Goal: Information Seeking & Learning: Check status

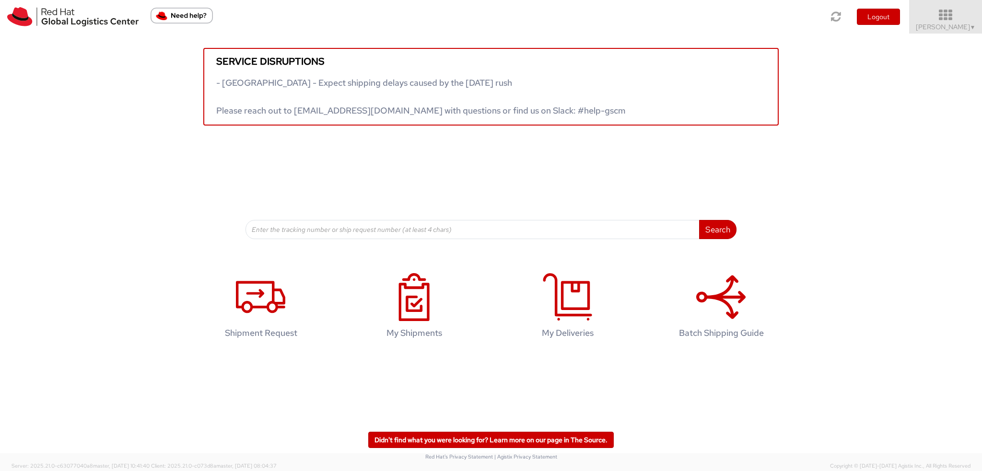
click at [951, 26] on span "Kirk Newcross ▼" at bounding box center [946, 27] width 60 height 9
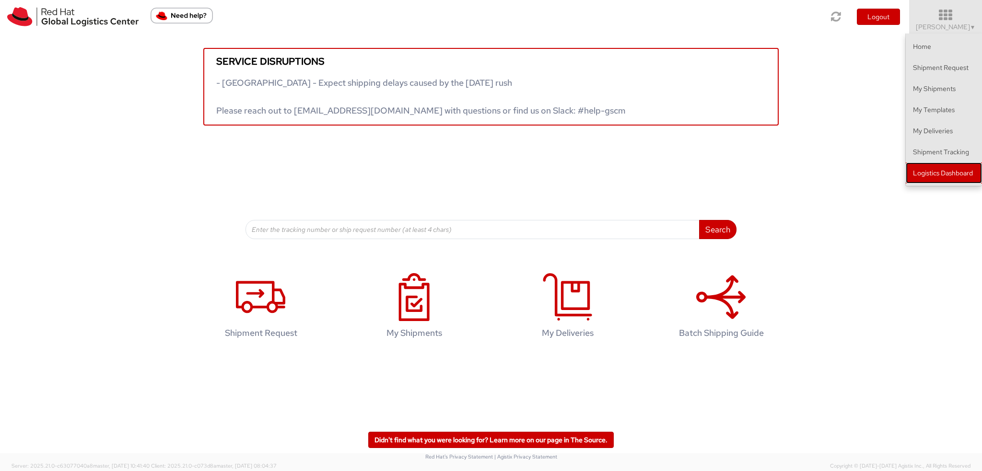
click at [921, 168] on link "Logistics Dashboard" at bounding box center [944, 173] width 76 height 21
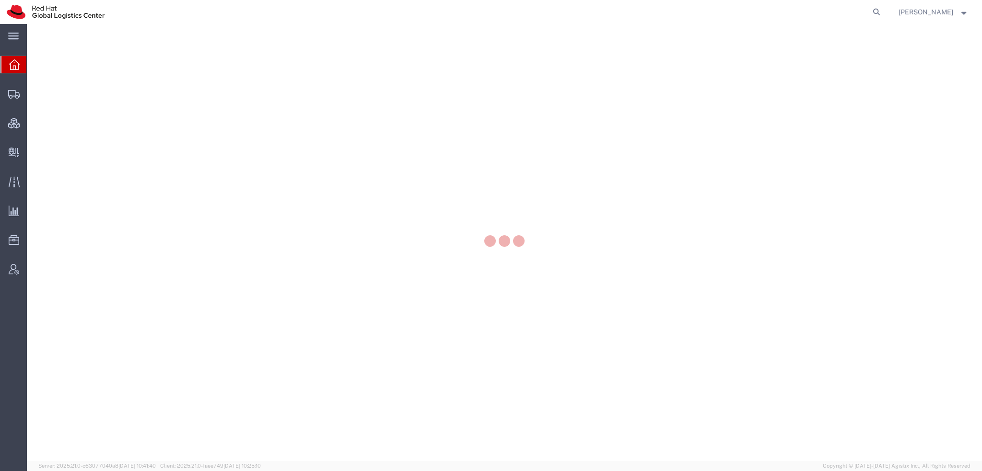
click at [960, 14] on span "[PERSON_NAME]" at bounding box center [933, 12] width 70 height 11
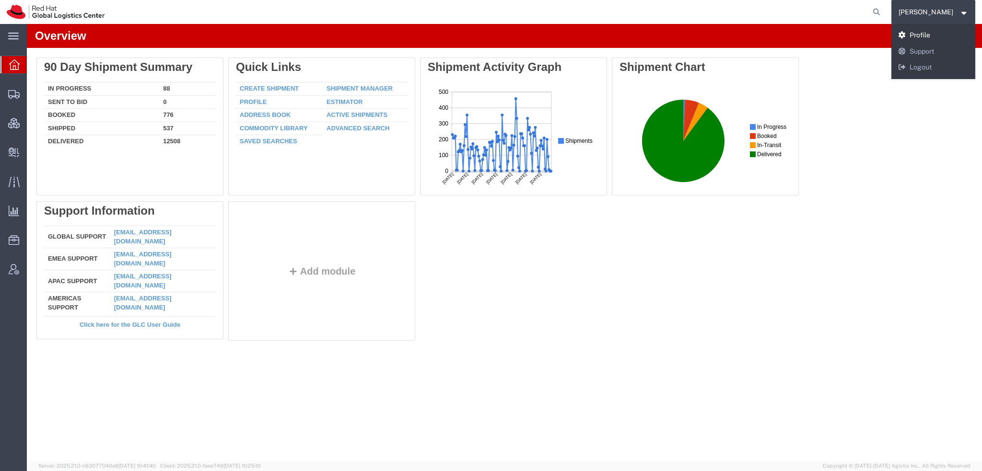
drag, startPoint x: 922, startPoint y: 39, endPoint x: 896, endPoint y: 15, distance: 35.7
click at [922, 39] on link "Profile" at bounding box center [933, 35] width 84 height 16
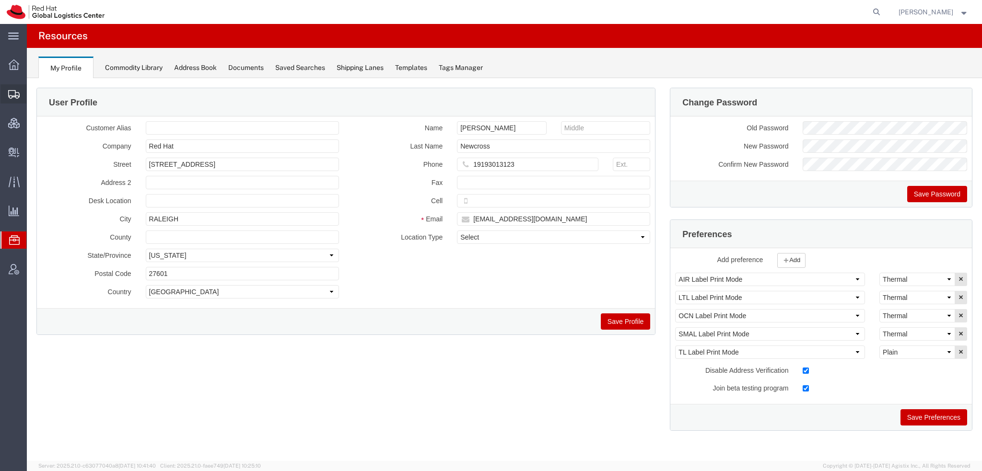
click at [0, 0] on span "Shipment Manager" at bounding box center [0, 0] width 0 height 0
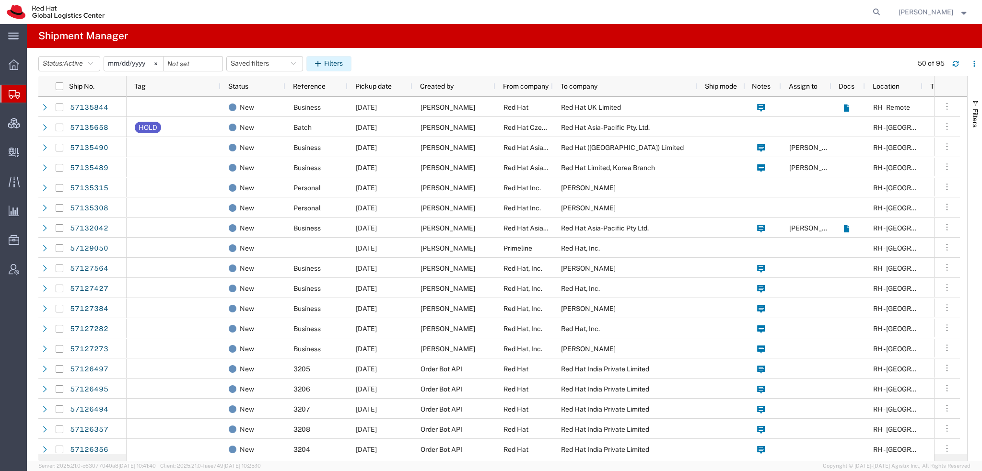
click at [310, 61] on button "Filters" at bounding box center [328, 63] width 45 height 15
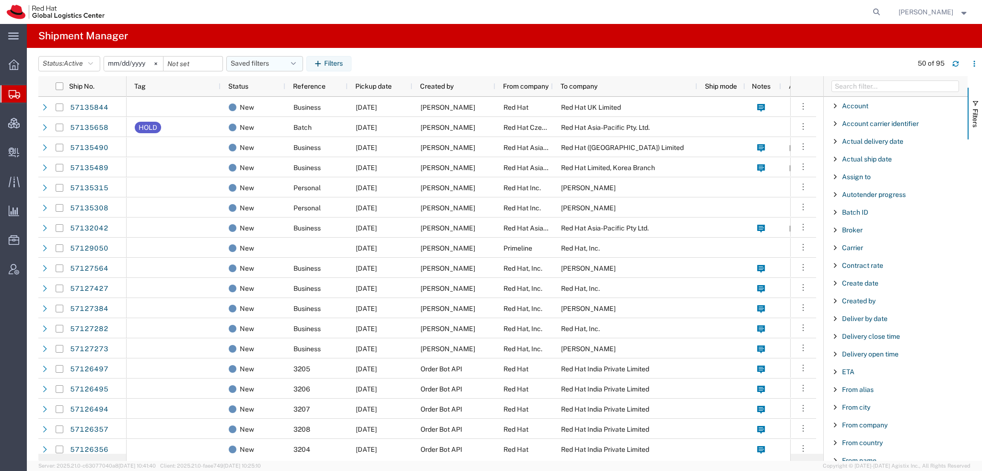
click at [291, 61] on button "Saved filters" at bounding box center [264, 63] width 77 height 15
click at [261, 105] on span "Americas" at bounding box center [291, 106] width 126 height 18
type input "2023-05-07"
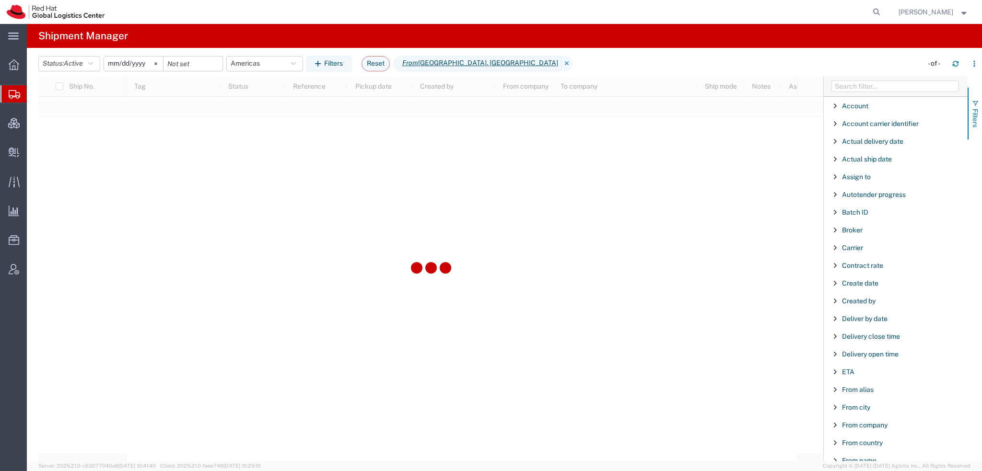
click at [974, 102] on span "button" at bounding box center [975, 104] width 8 height 8
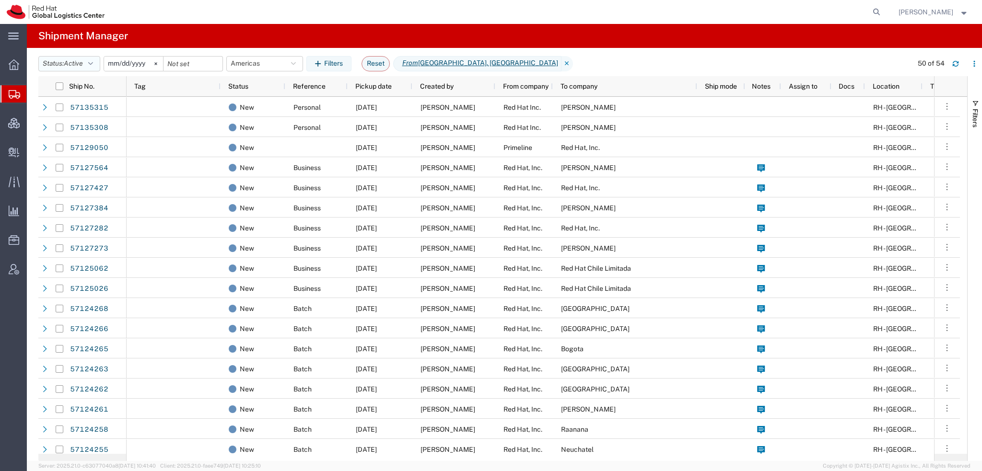
click at [82, 67] on span "Active" at bounding box center [73, 63] width 19 height 8
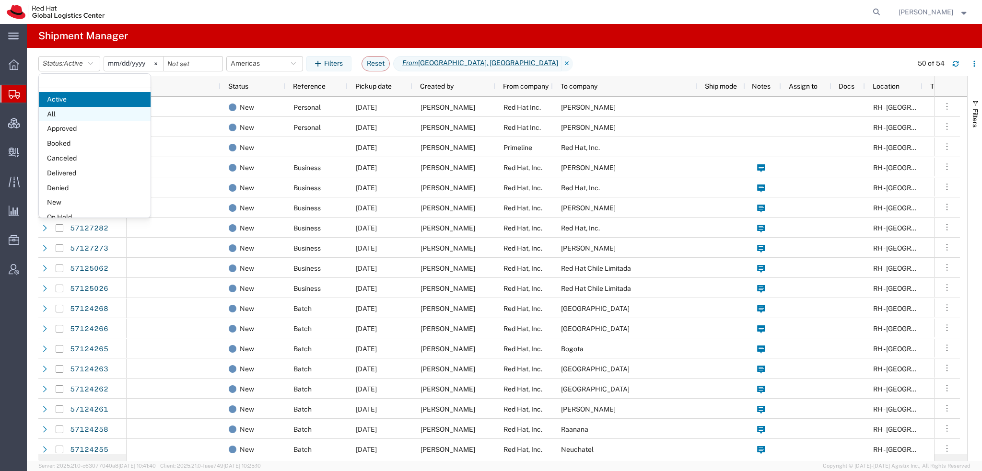
click at [72, 109] on span "All" at bounding box center [95, 114] width 112 height 15
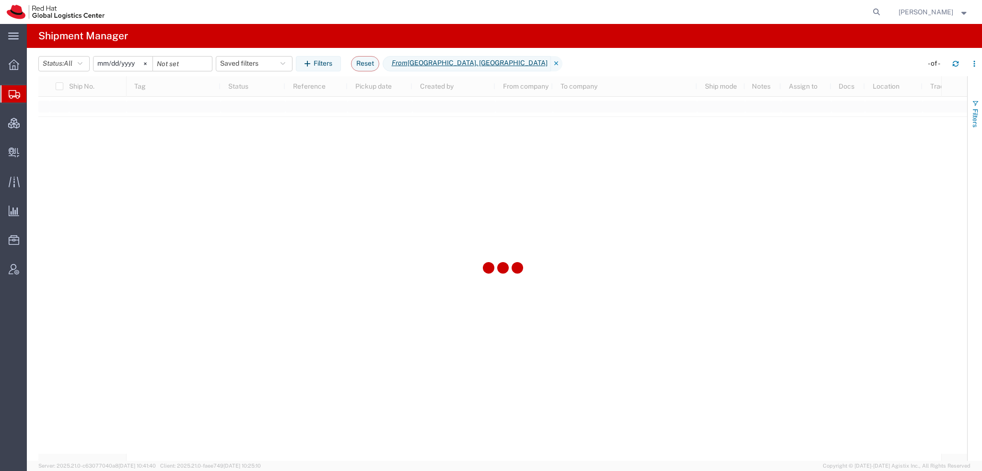
click at [974, 110] on span "Filters" at bounding box center [975, 118] width 8 height 19
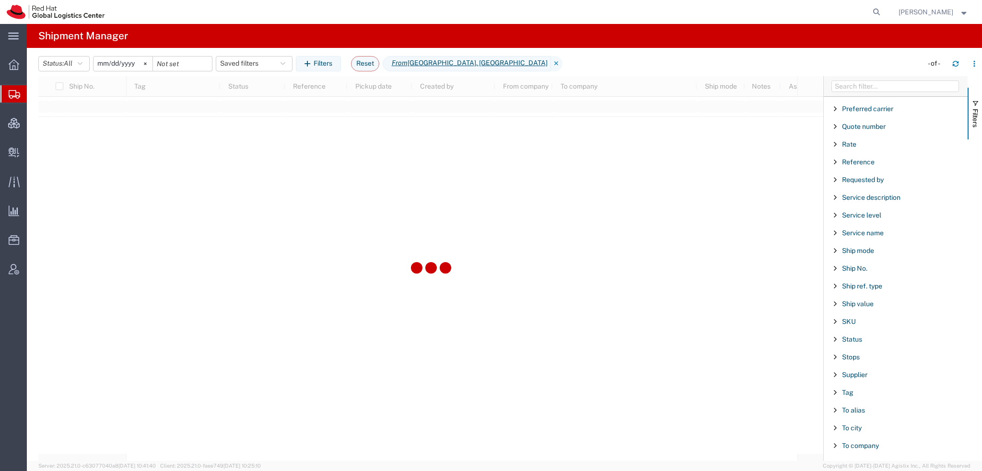
scroll to position [671, 0]
click at [858, 247] on span "Ship No." at bounding box center [854, 251] width 25 height 8
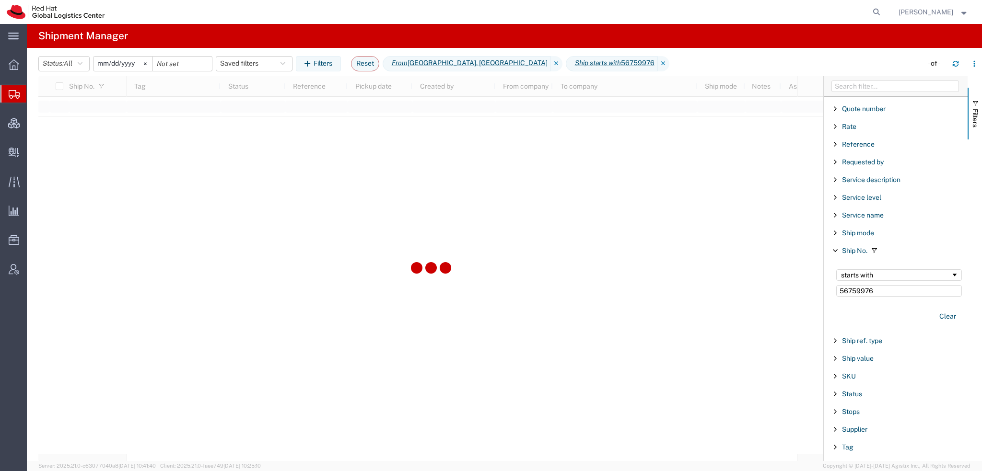
type input "56759976"
click at [880, 264] on div "starts with 56759976" at bounding box center [898, 283] width 137 height 39
click at [877, 271] on div "starts with" at bounding box center [896, 275] width 110 height 8
click at [0, 0] on span "Create Delivery" at bounding box center [0, 0] width 0 height 0
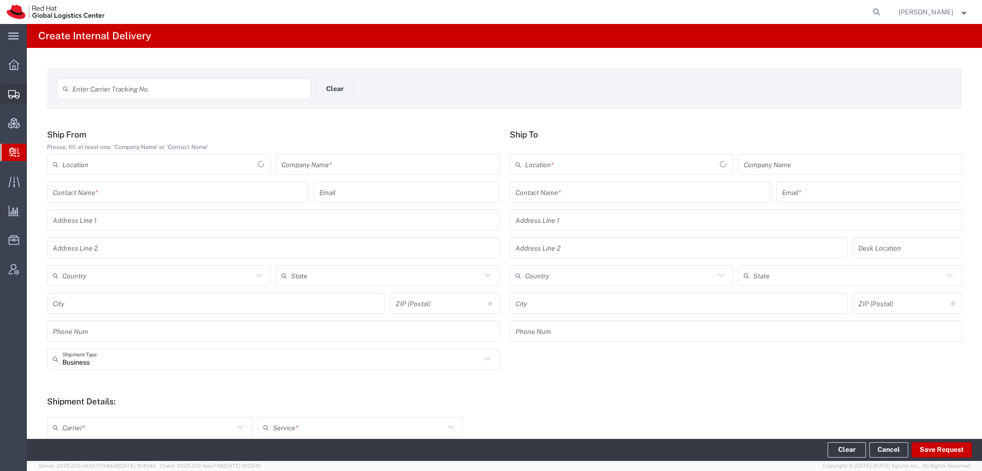
click at [0, 0] on span "Shipment Manager" at bounding box center [0, 0] width 0 height 0
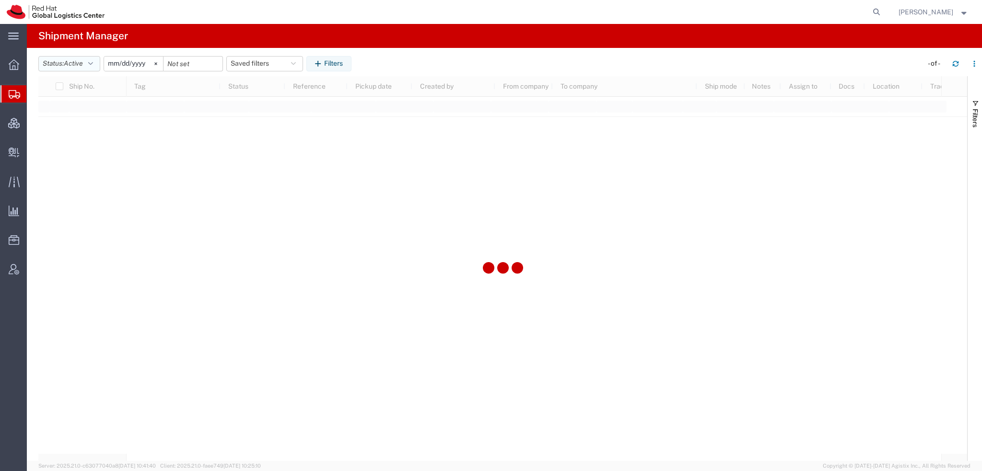
click at [89, 62] on button "Status: Active" at bounding box center [69, 63] width 62 height 15
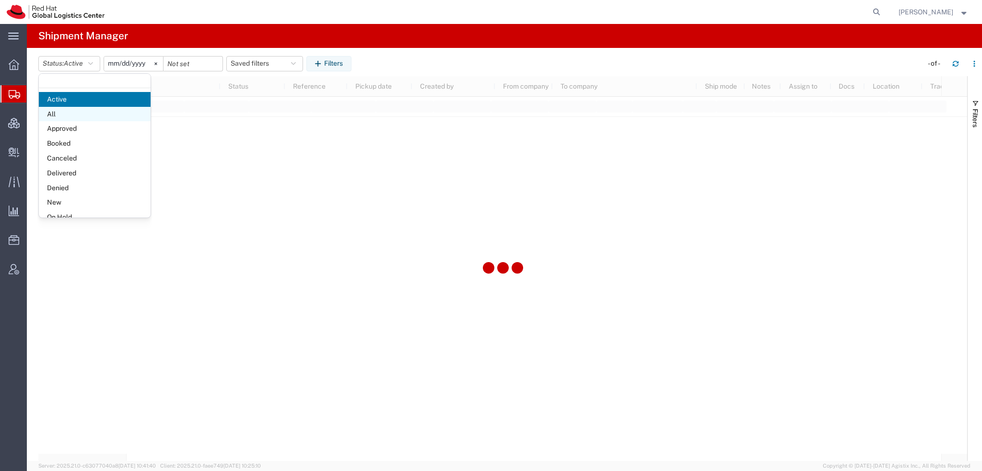
click at [64, 114] on span "All" at bounding box center [95, 114] width 112 height 15
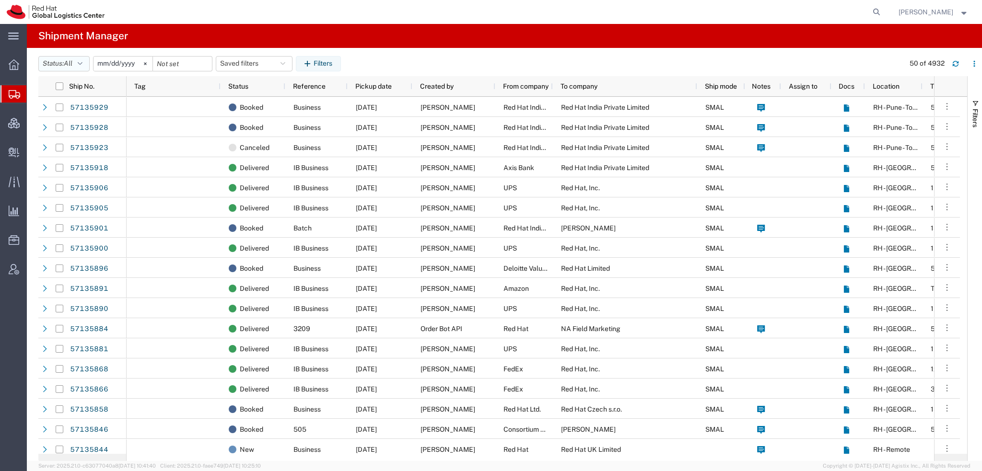
click at [67, 61] on span "All" at bounding box center [68, 63] width 9 height 8
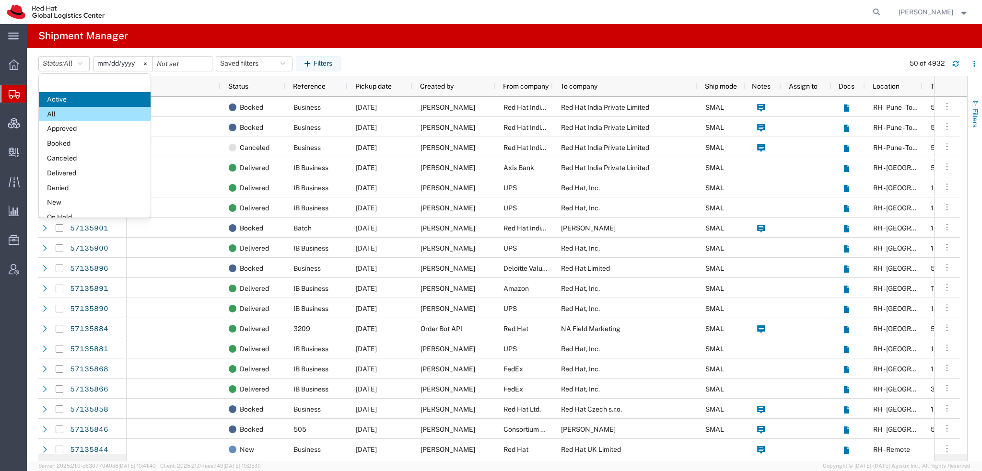
drag, startPoint x: 972, startPoint y: 109, endPoint x: 973, endPoint y: 116, distance: 7.7
click at [973, 109] on span "Filters" at bounding box center [975, 118] width 8 height 19
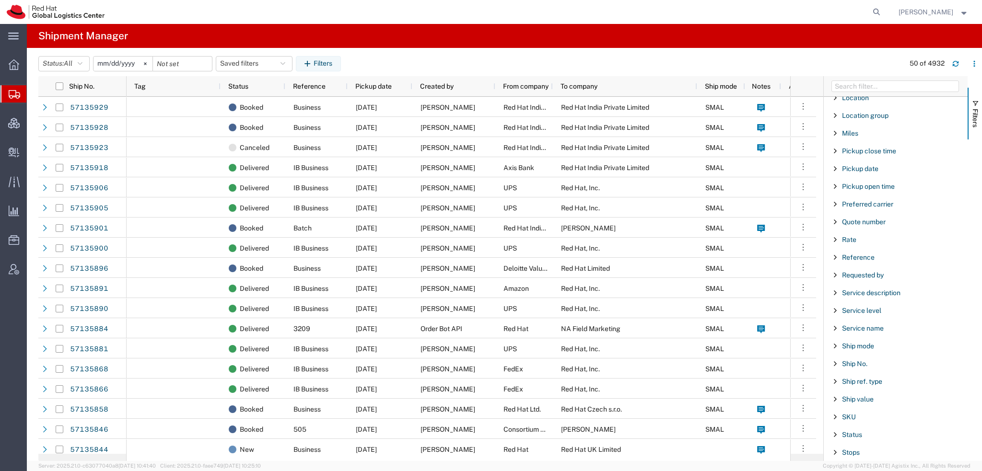
scroll to position [800, 0]
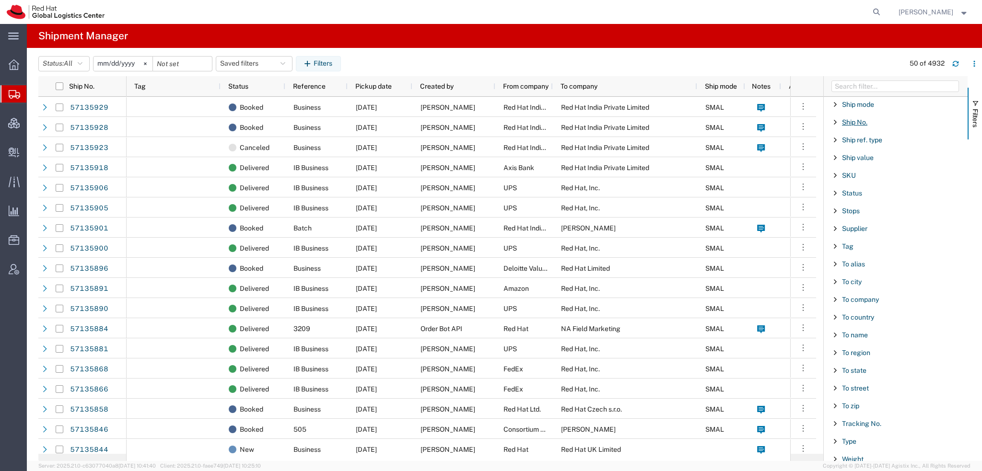
click at [848, 119] on span "Ship No." at bounding box center [854, 122] width 25 height 8
click at [853, 157] on input "Filter Value" at bounding box center [899, 163] width 126 height 12
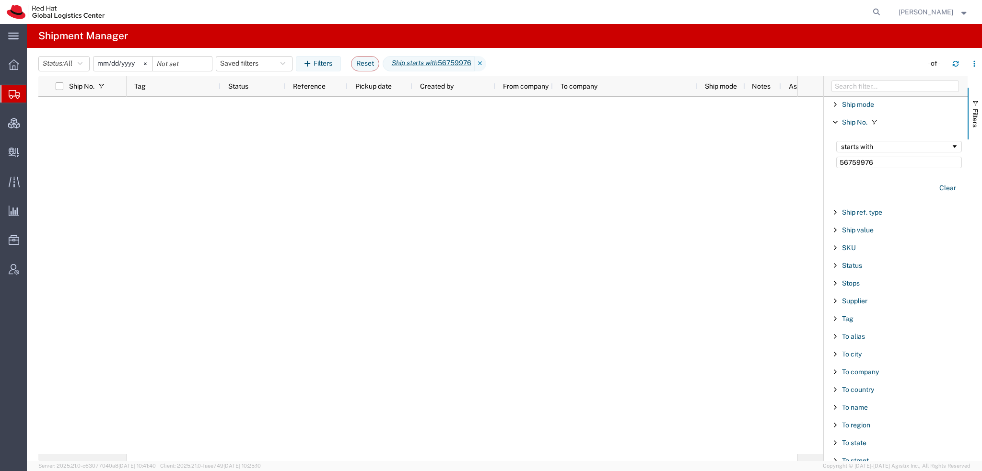
type input "56759976"
click at [105, 63] on input "2025-09-15" at bounding box center [122, 64] width 59 height 14
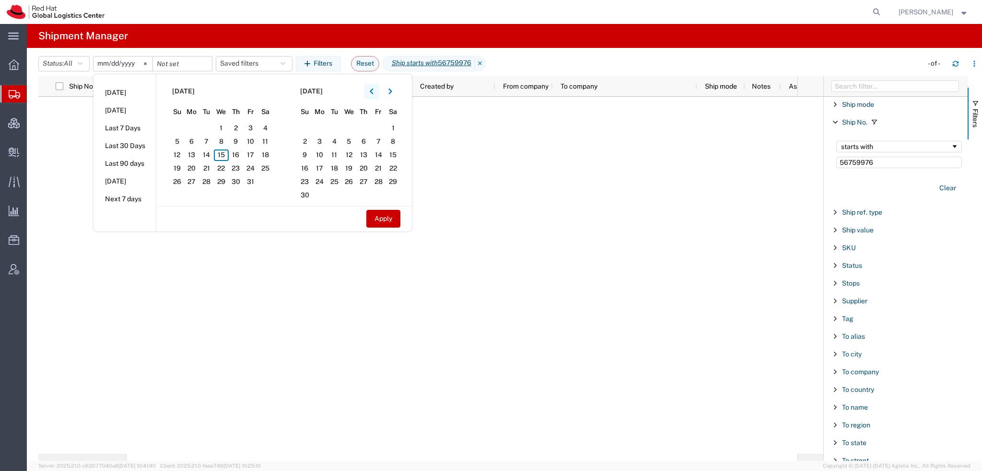
click at [378, 88] on button "button" at bounding box center [371, 91] width 15 height 15
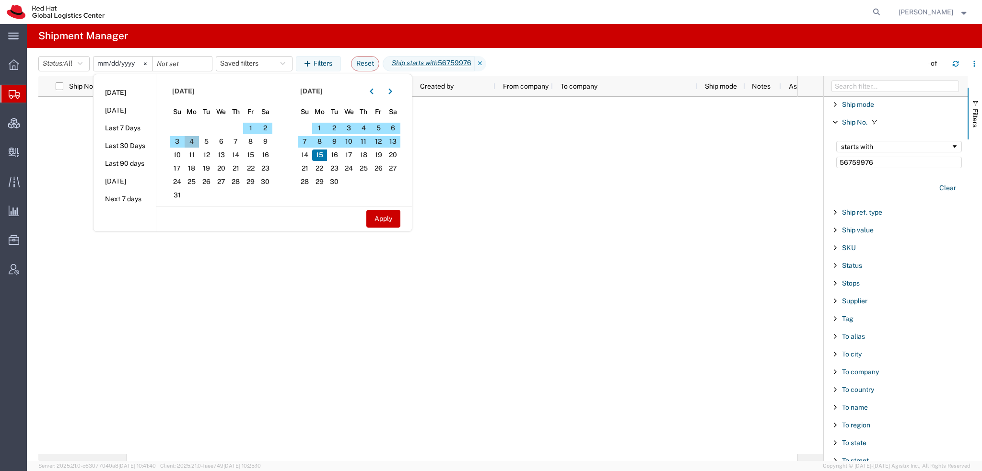
click at [195, 142] on span "4" at bounding box center [192, 142] width 15 height 12
click at [104, 61] on input "2025-09-15" at bounding box center [122, 64] width 59 height 14
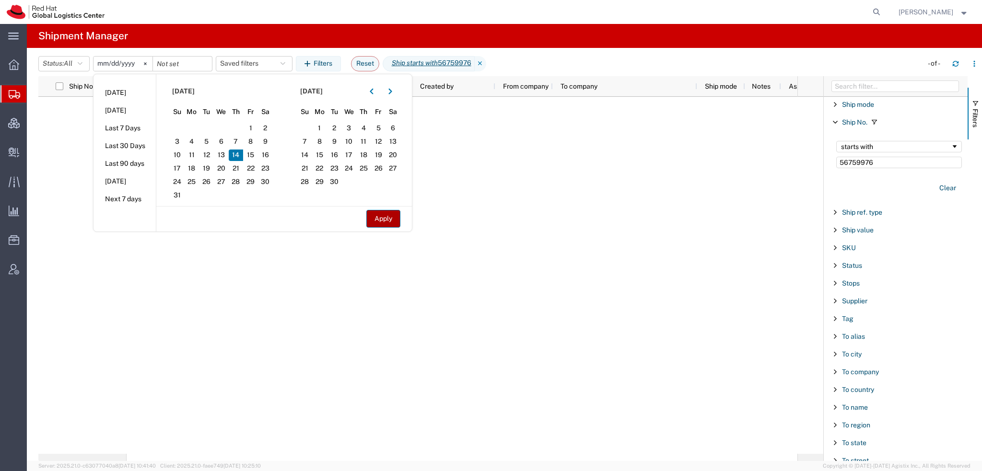
click at [393, 224] on button "Apply" at bounding box center [383, 219] width 34 height 18
type input "2025-08-14"
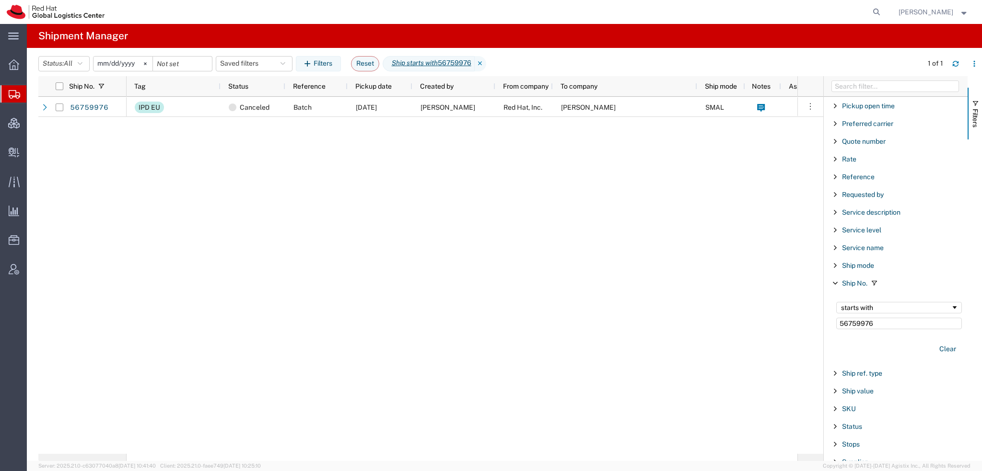
scroll to position [656, 0]
click at [943, 326] on button "Clear" at bounding box center [947, 332] width 28 height 16
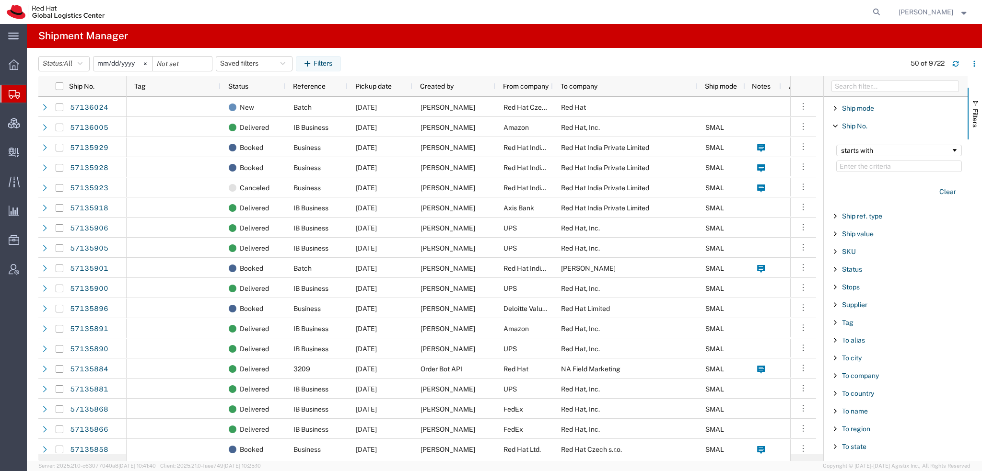
scroll to position [800, 0]
click at [853, 386] on span "To country" at bounding box center [858, 390] width 32 height 8
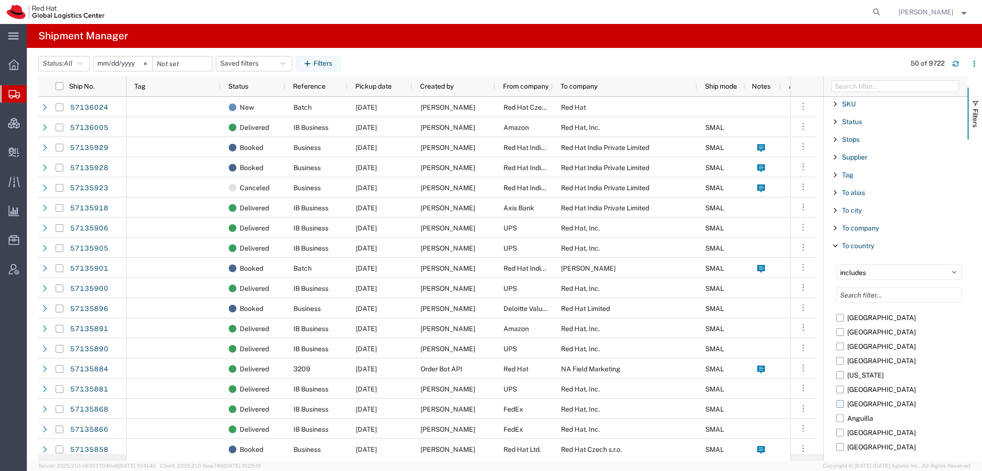
scroll to position [96, 0]
click at [840, 408] on label "Australia" at bounding box center [899, 409] width 126 height 14
click at [0, 0] on input "Australia" at bounding box center [0, 0] width 0 height 0
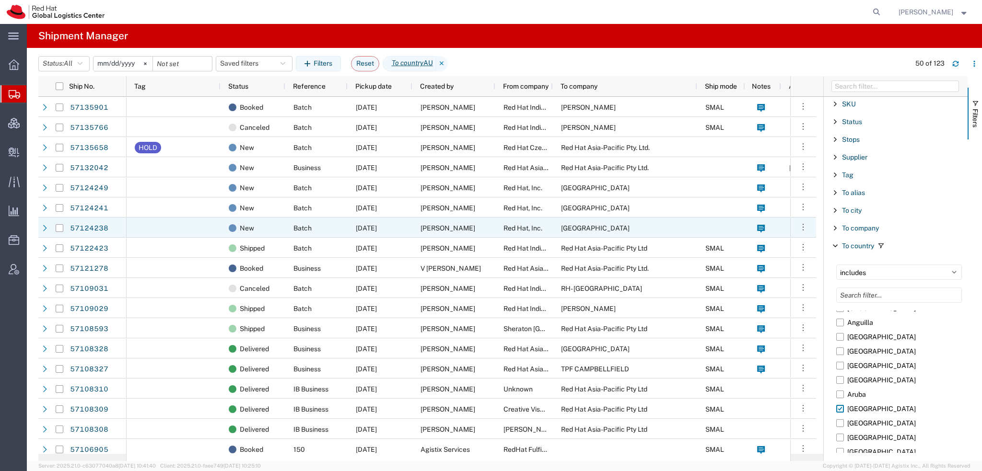
click at [539, 226] on span "Red Hat, Inc." at bounding box center [522, 228] width 39 height 8
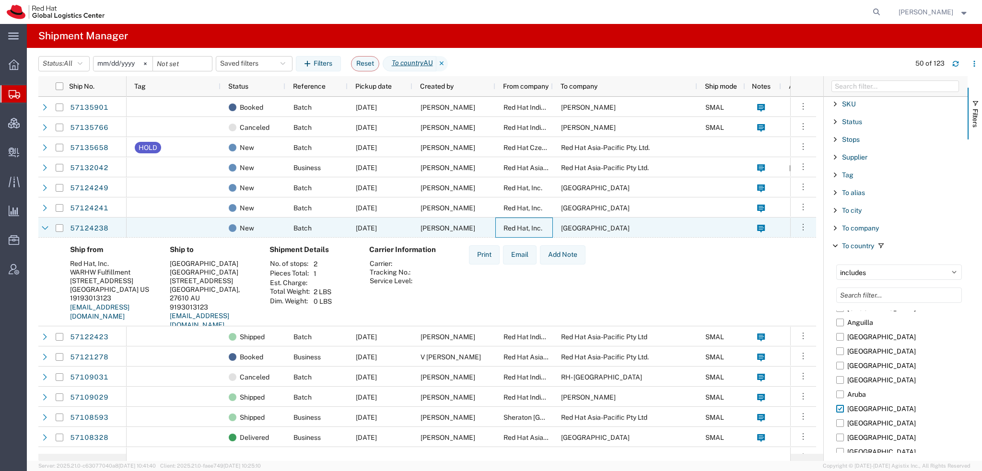
click at [539, 227] on span "Red Hat, Inc." at bounding box center [522, 228] width 39 height 8
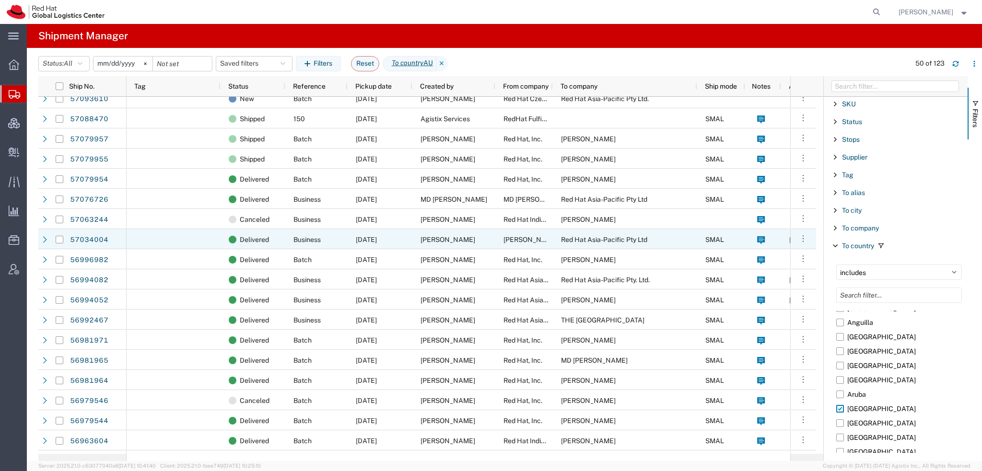
scroll to position [479, 0]
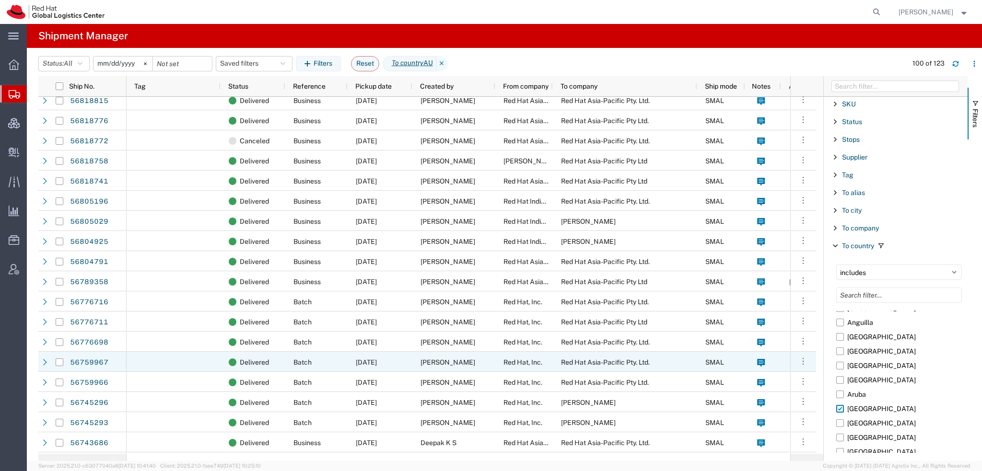
scroll to position [1486, 0]
